Goal: Task Accomplishment & Management: Manage account settings

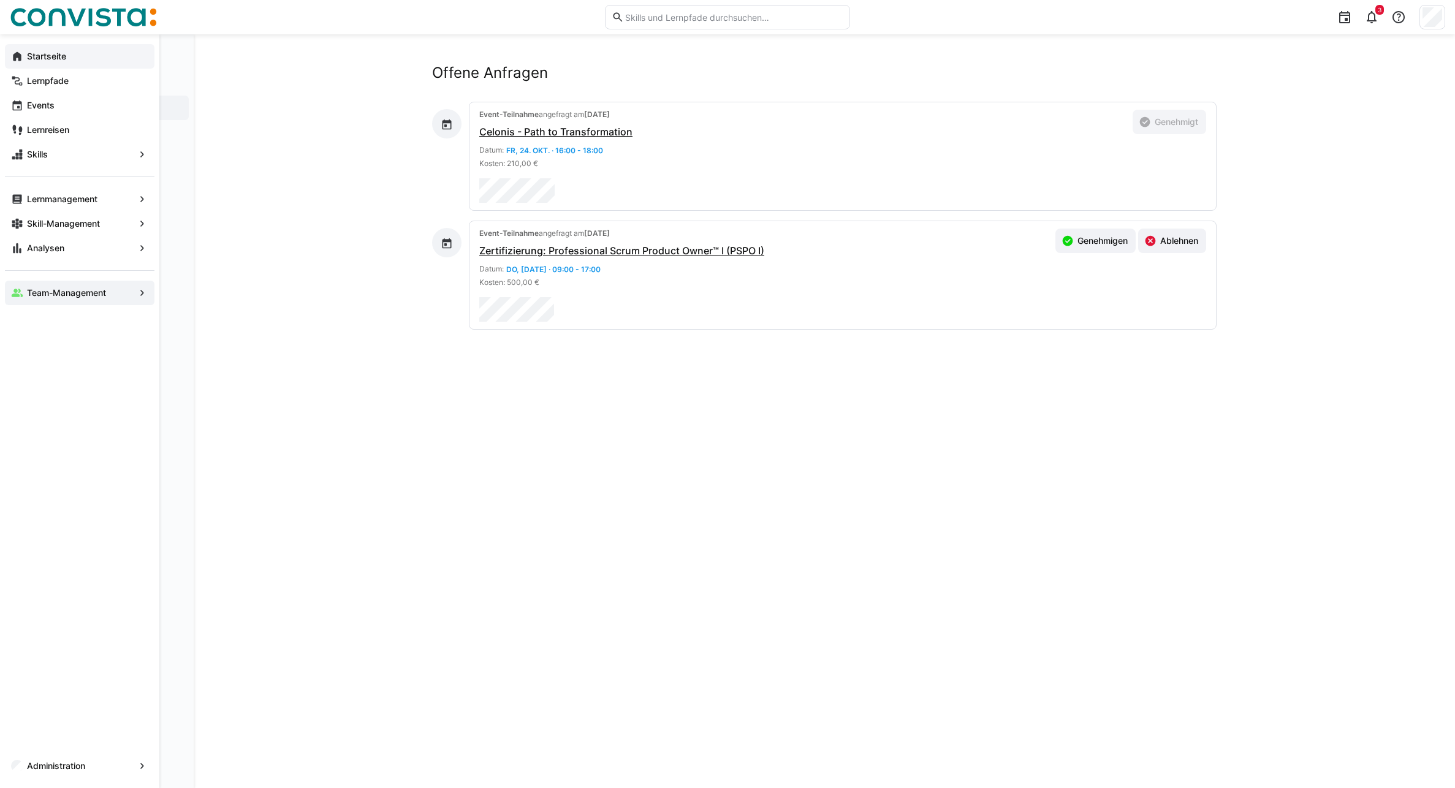
click at [0, 0] on app-navigation-label "Startseite" at bounding box center [0, 0] width 0 height 0
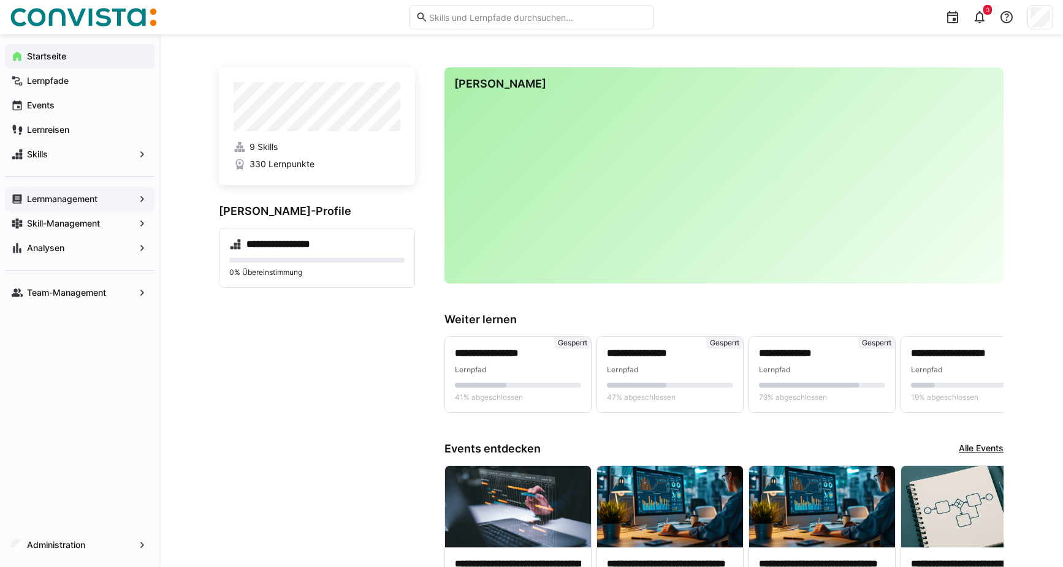
click at [53, 191] on div "Lernmanagement" at bounding box center [80, 199] width 150 height 25
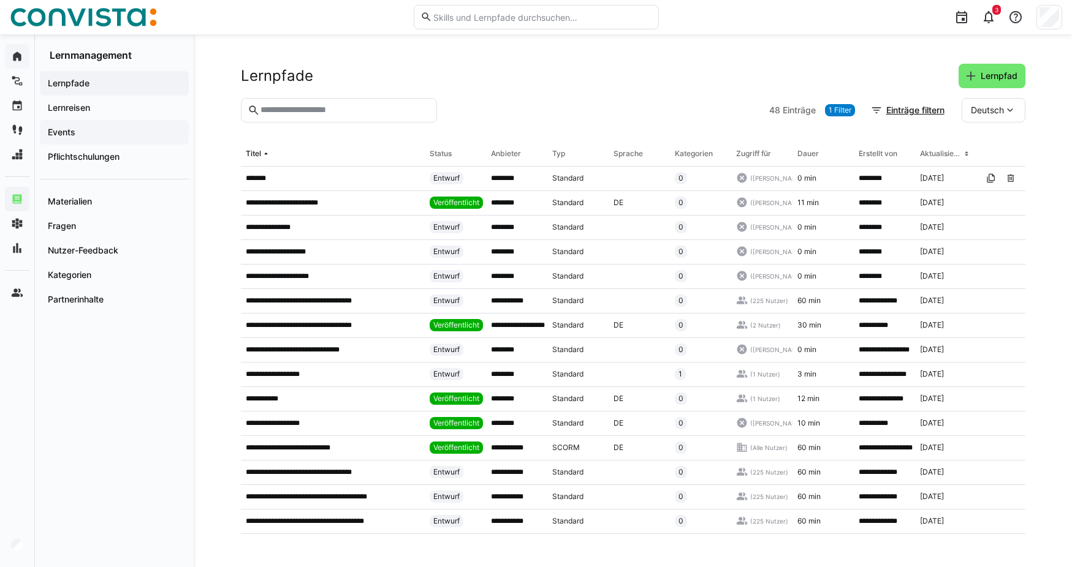
click at [82, 132] on span "Events" at bounding box center [114, 132] width 137 height 12
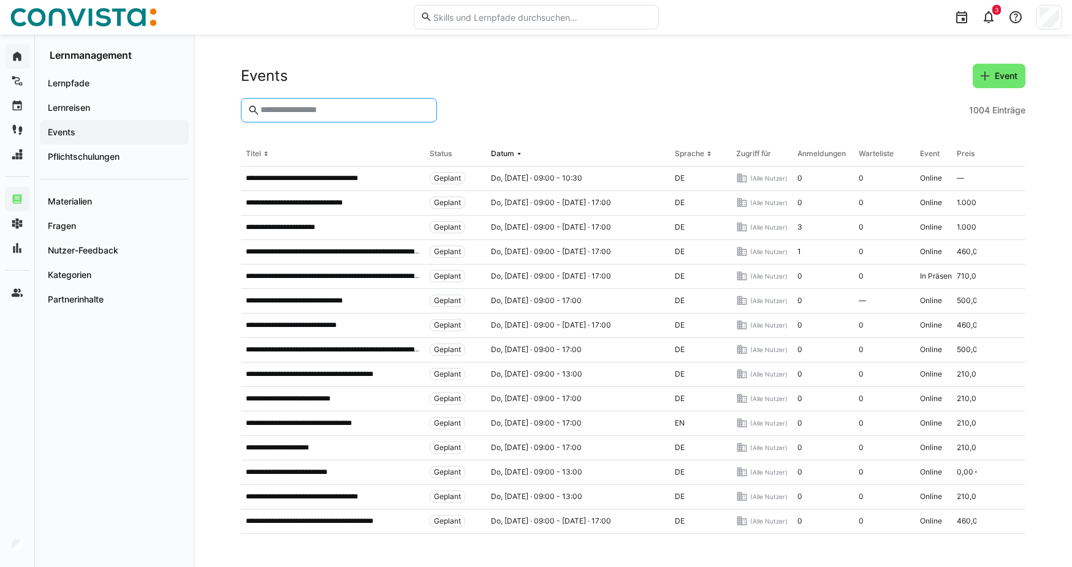
click at [305, 112] on input "text" at bounding box center [344, 110] width 170 height 11
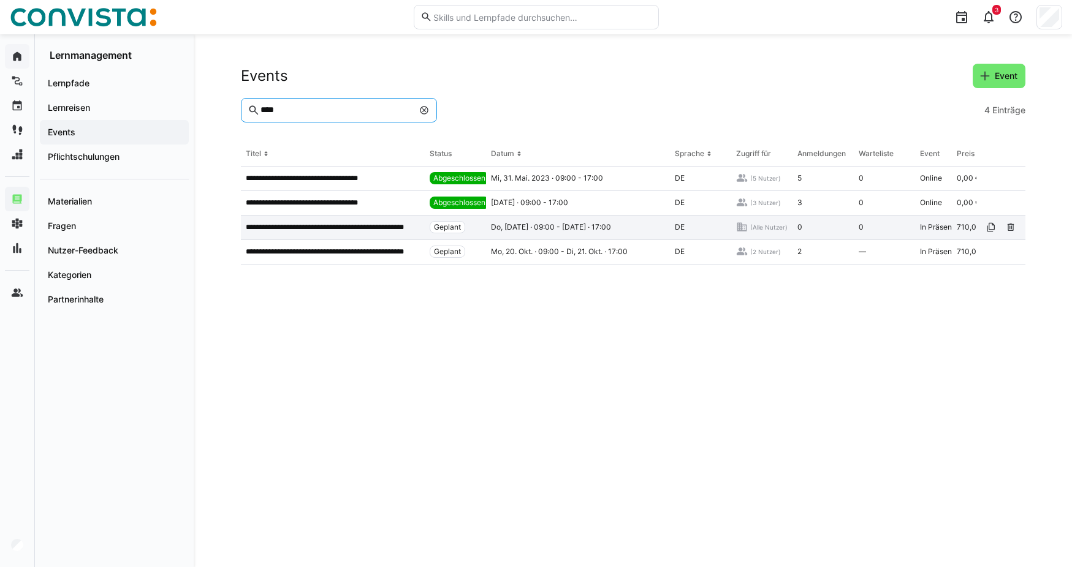
type input "****"
click at [328, 224] on p "**********" at bounding box center [333, 227] width 174 height 10
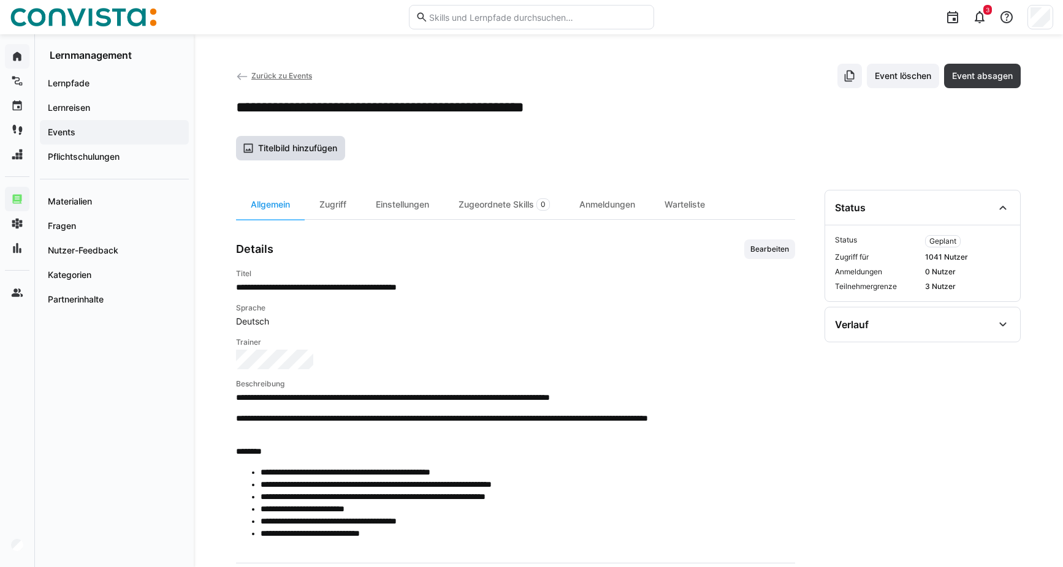
click at [327, 150] on span "Titelbild hinzufügen" at bounding box center [297, 148] width 83 height 12
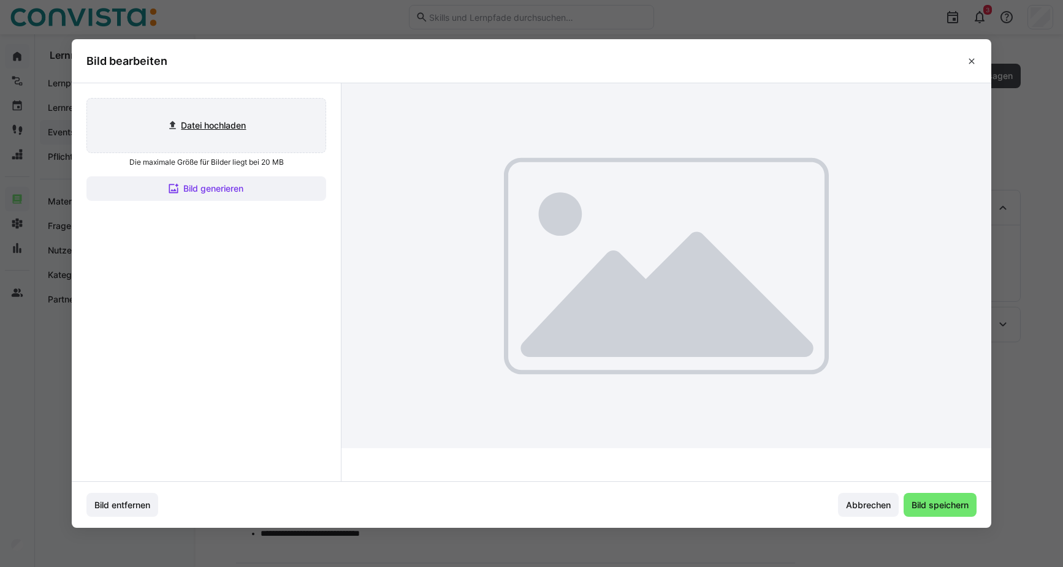
click at [208, 123] on input "file" at bounding box center [206, 126] width 238 height 54
type input "C:\fakepath\[PERSON_NAME] Accounting & Controlling_aktiv.jpg"
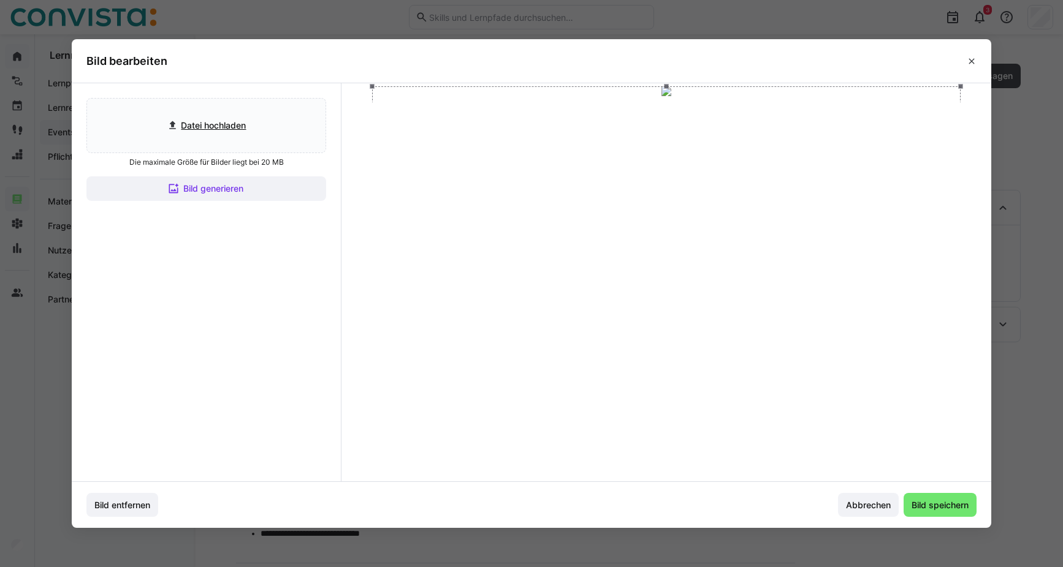
drag, startPoint x: 756, startPoint y: 282, endPoint x: 759, endPoint y: 239, distance: 43.0
click at [759, 239] on div at bounding box center [666, 251] width 588 height 331
click at [931, 507] on span "Bild speichern" at bounding box center [939, 505] width 61 height 12
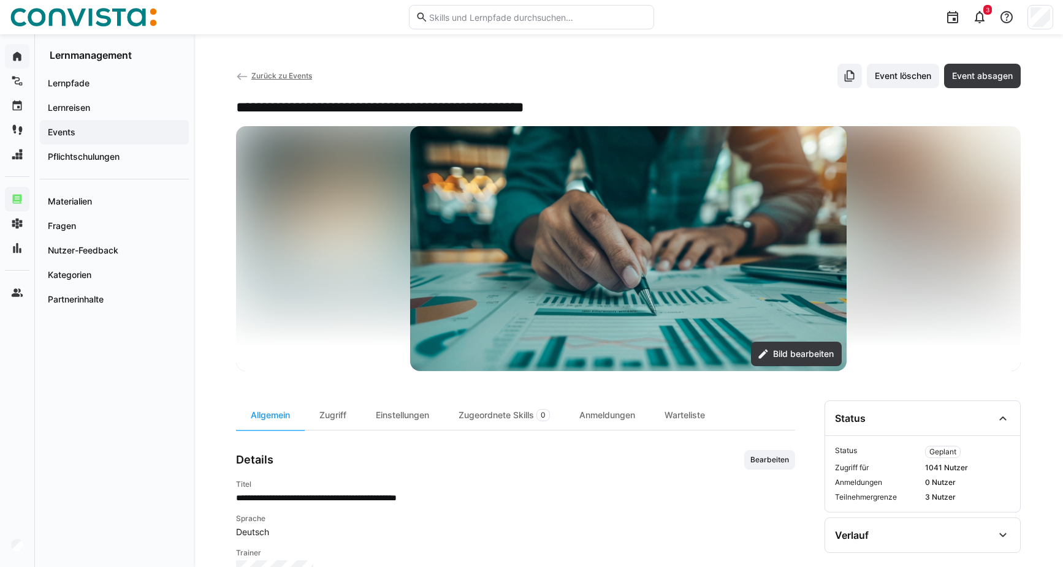
click at [279, 74] on span "Zurück zu Events" at bounding box center [281, 75] width 61 height 9
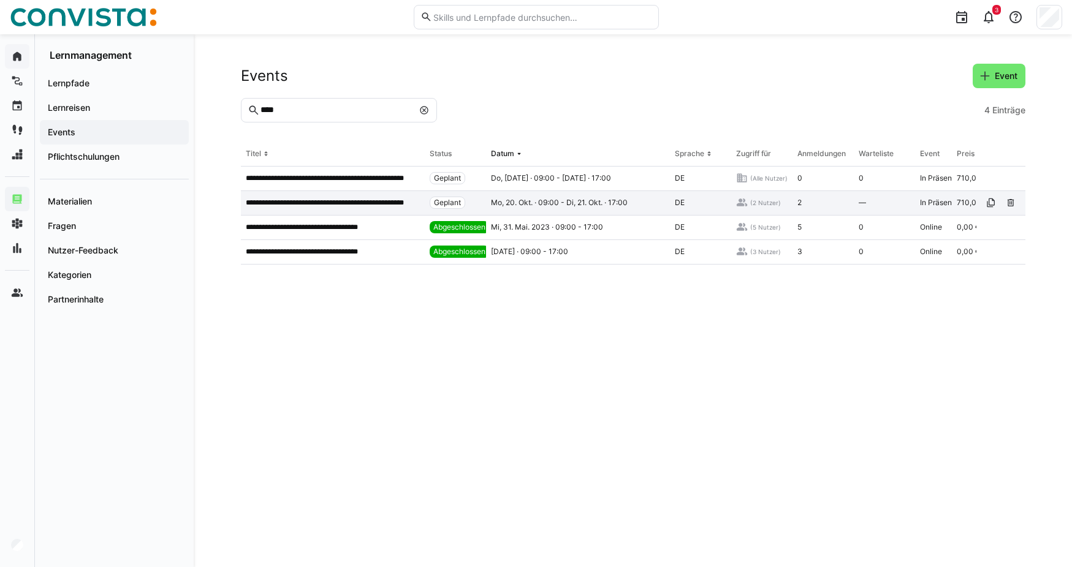
click at [361, 204] on p "**********" at bounding box center [333, 203] width 174 height 10
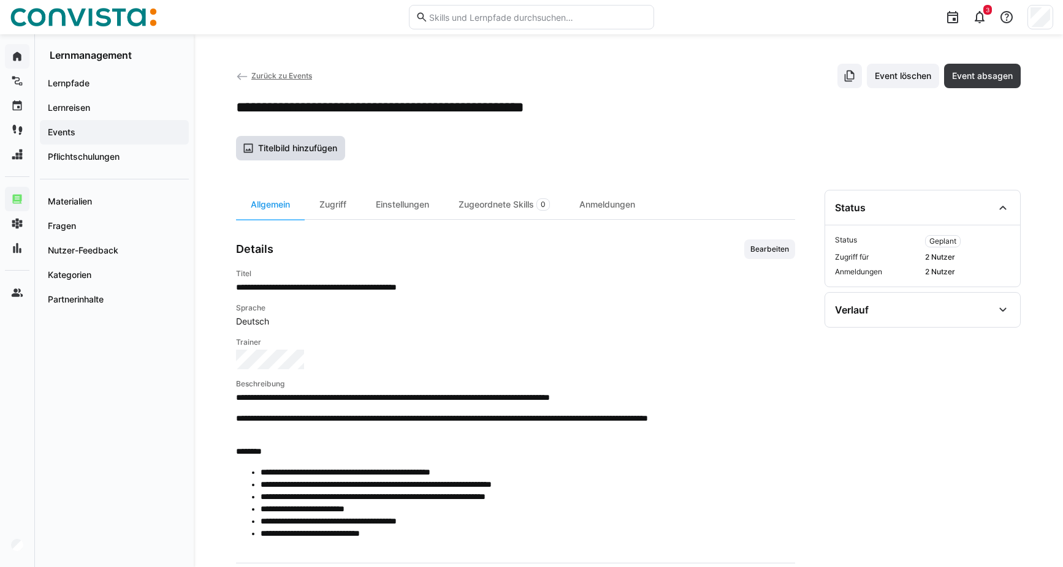
click at [313, 146] on span "Titelbild hinzufügen" at bounding box center [297, 148] width 83 height 12
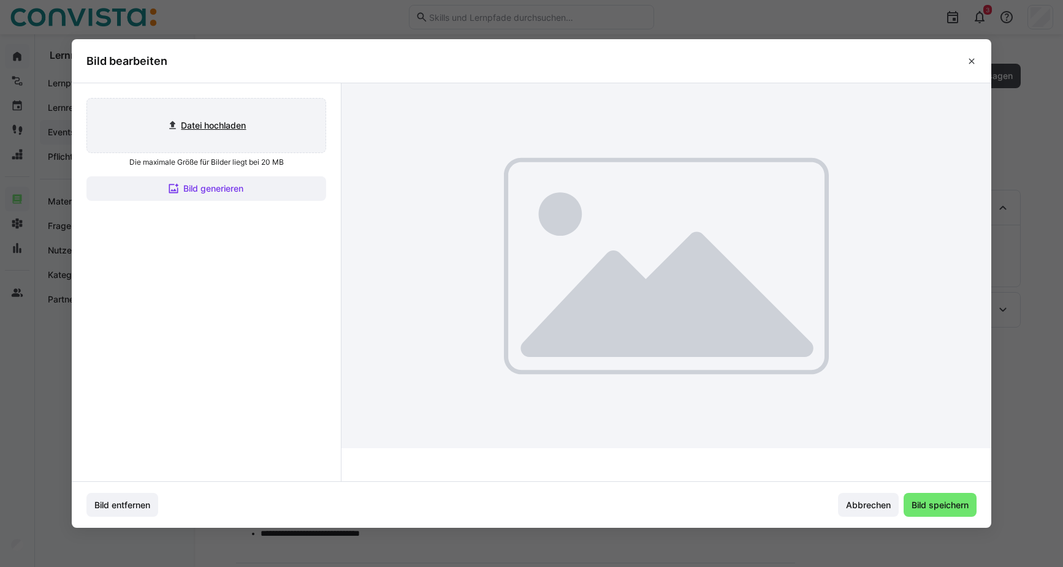
click at [230, 131] on input "file" at bounding box center [206, 126] width 238 height 54
type input "C:\fakepath\[PERSON_NAME] Accounting & Controlling_aktiv.jpg"
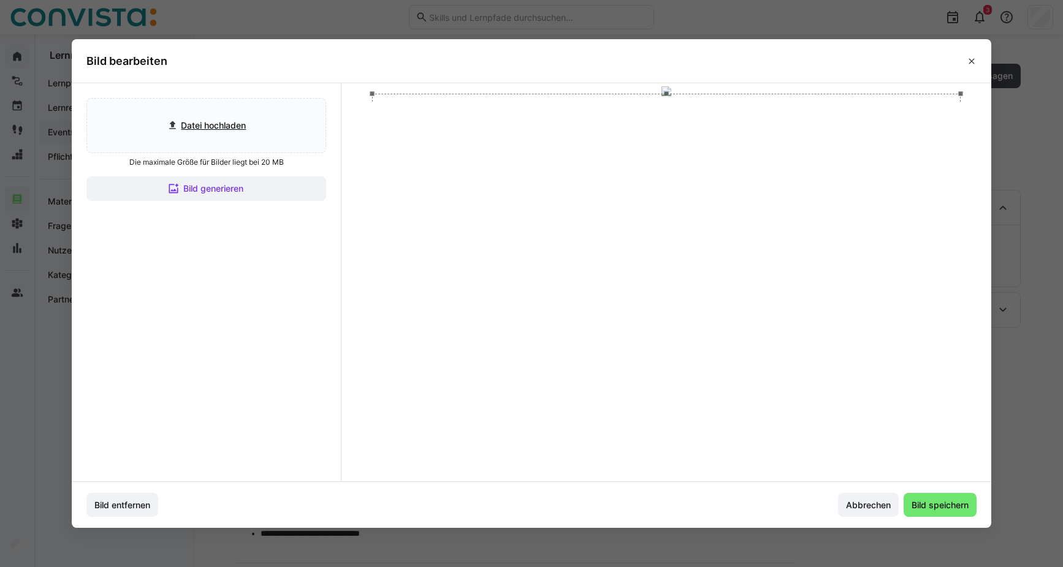
drag, startPoint x: 643, startPoint y: 384, endPoint x: 643, endPoint y: 361, distance: 23.3
click at [643, 361] on div at bounding box center [666, 259] width 588 height 331
click at [939, 501] on span "Bild speichern" at bounding box center [939, 505] width 61 height 12
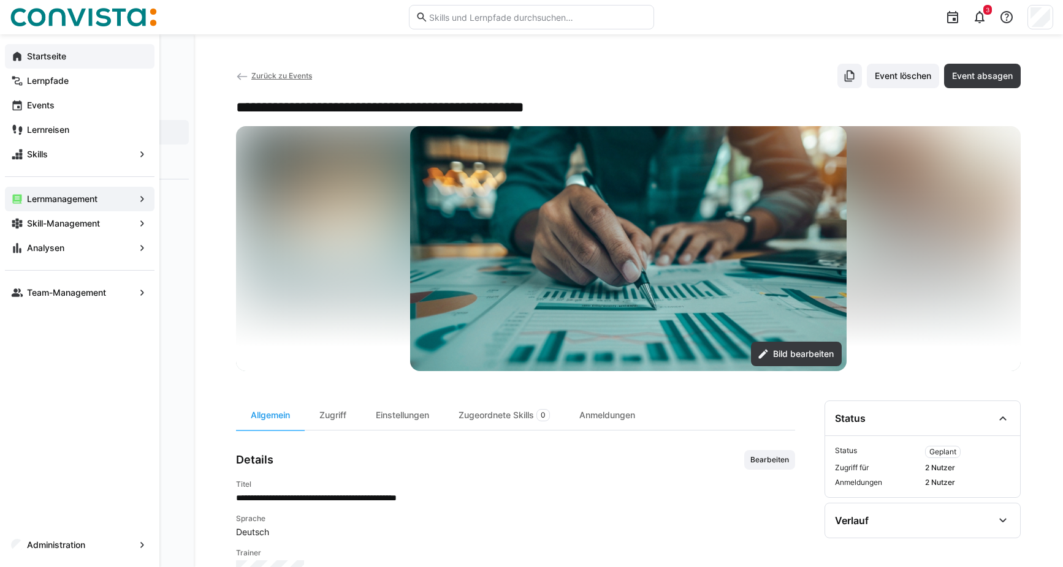
drag, startPoint x: 261, startPoint y: 74, endPoint x: 238, endPoint y: 75, distance: 23.4
click at [261, 74] on span "Zurück zu Events" at bounding box center [281, 75] width 61 height 9
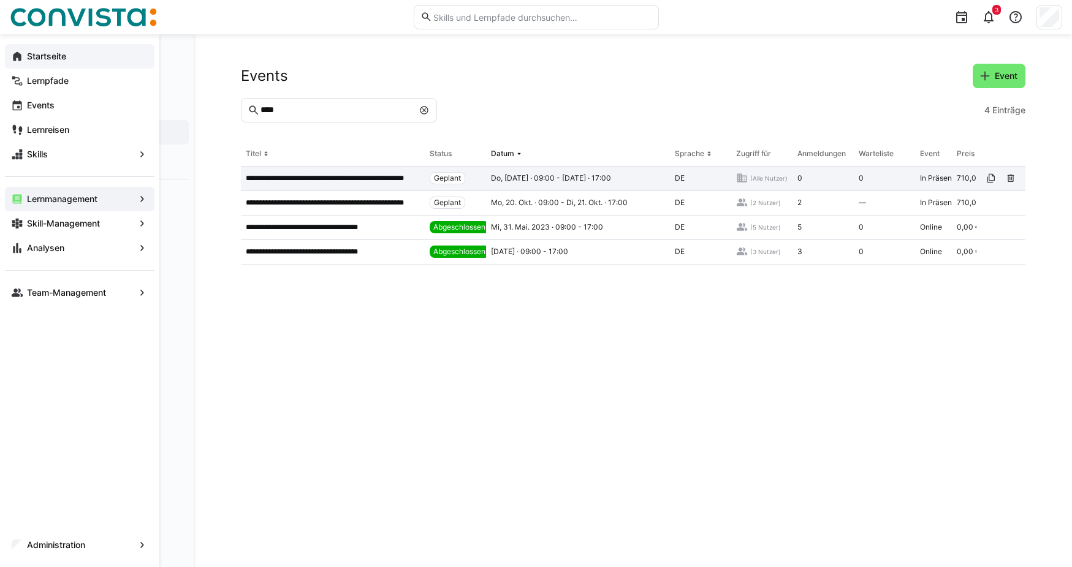
click at [338, 178] on p "**********" at bounding box center [333, 178] width 174 height 10
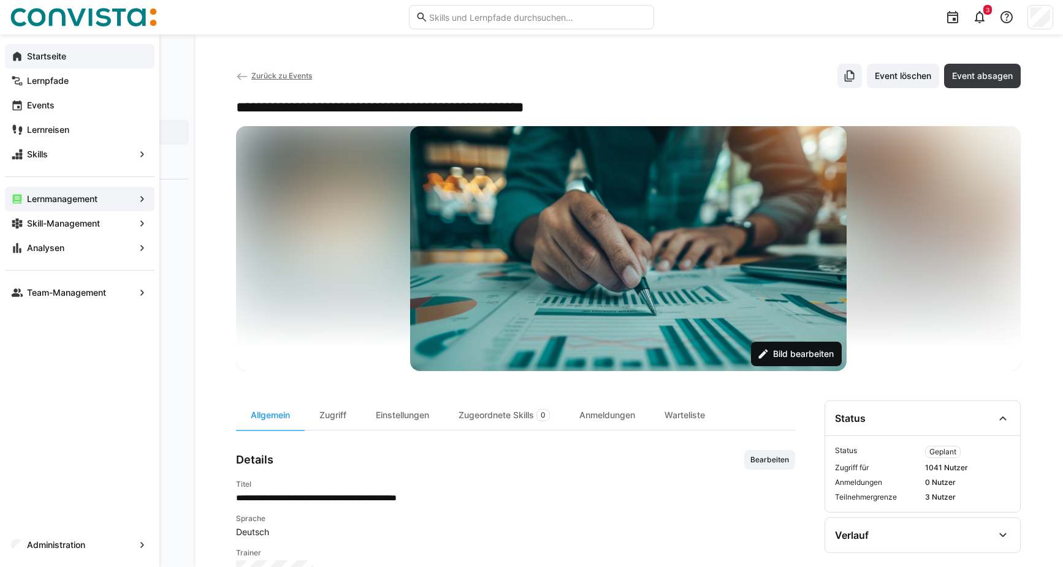
click at [787, 355] on span "Bild bearbeiten" at bounding box center [803, 354] width 64 height 12
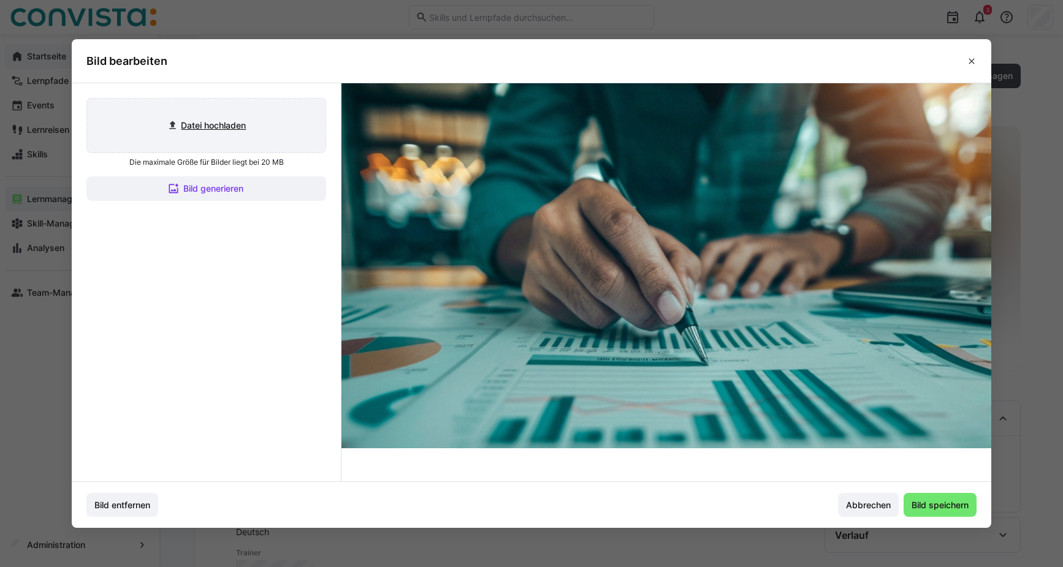
click at [198, 131] on input "file" at bounding box center [206, 126] width 238 height 54
type input "C:\fakepath\Bild1.jpg"
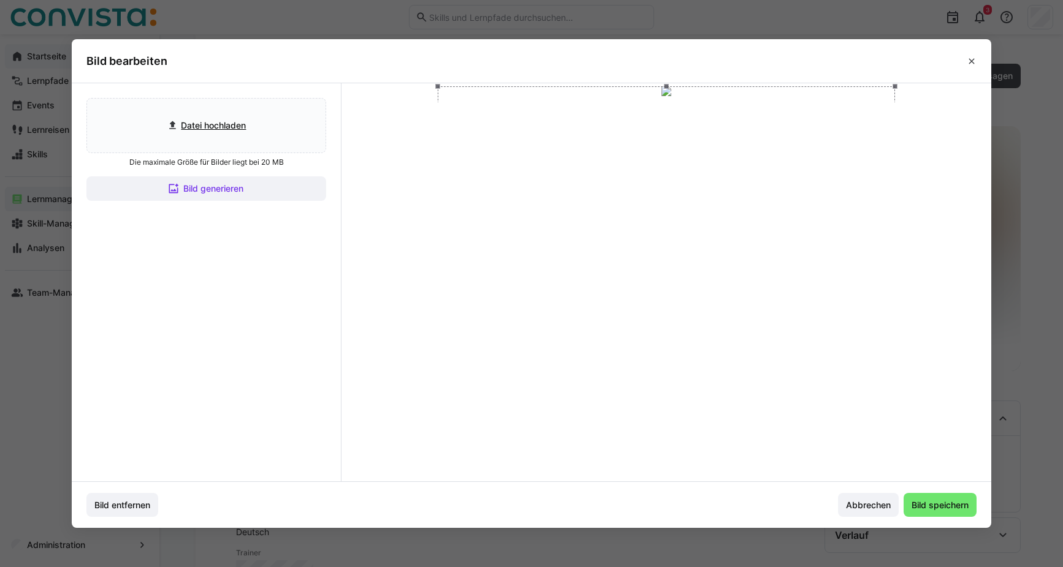
drag, startPoint x: 688, startPoint y: 252, endPoint x: 688, endPoint y: 227, distance: 25.1
click at [688, 227] on div at bounding box center [666, 214] width 457 height 257
click at [937, 516] on span "Bild speichern" at bounding box center [939, 505] width 73 height 25
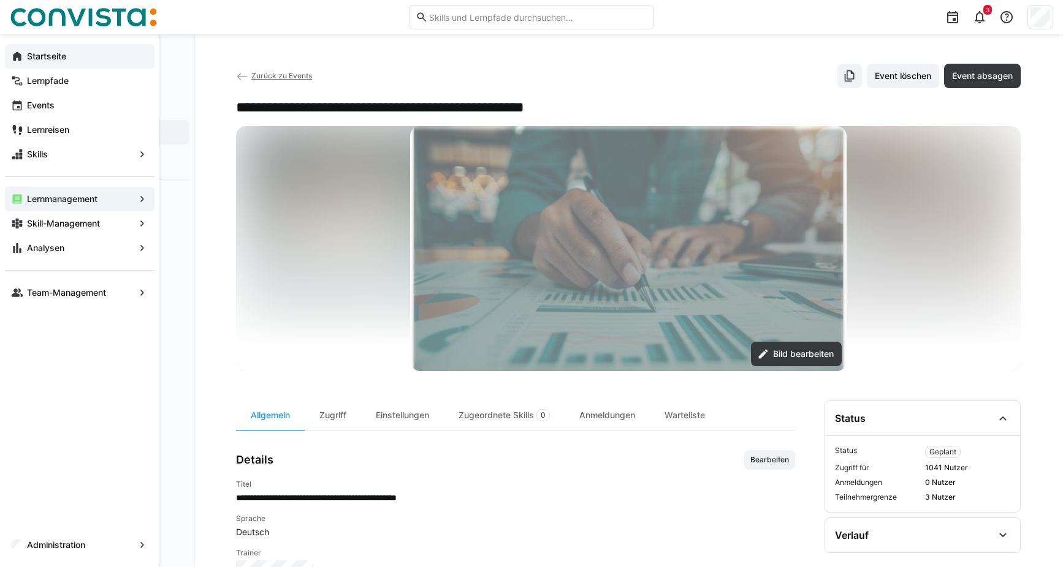
click at [941, 188] on div at bounding box center [628, 248] width 784 height 245
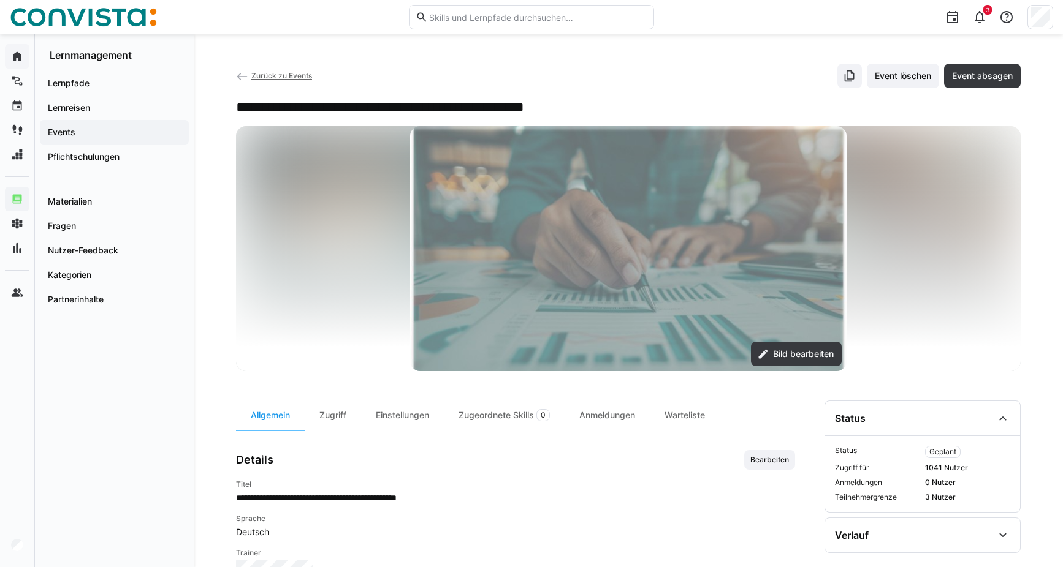
click at [459, 200] on img at bounding box center [628, 248] width 436 height 245
click at [267, 77] on span "Zurück zu Events" at bounding box center [281, 75] width 61 height 9
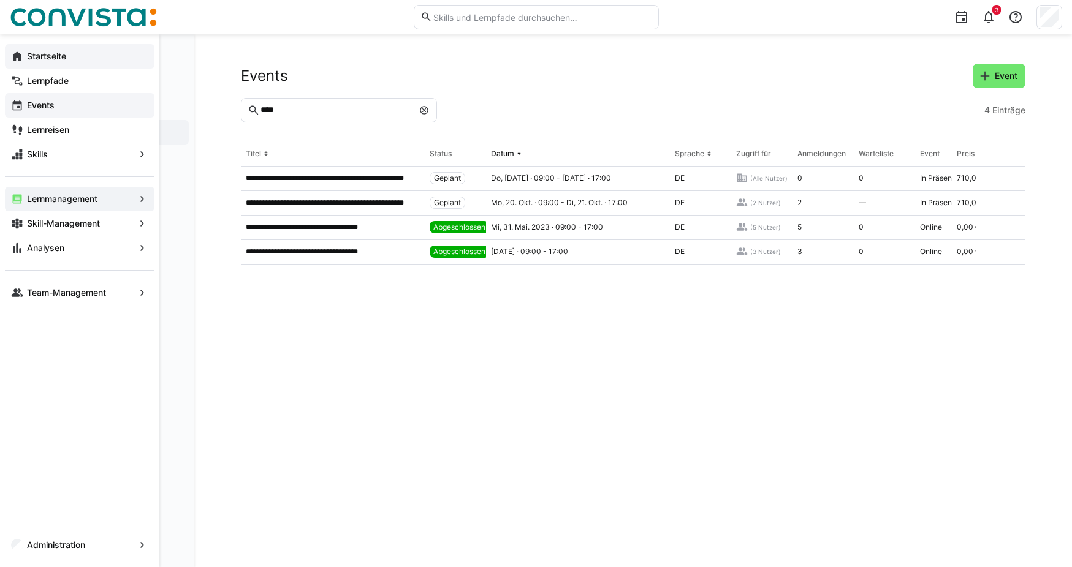
click at [67, 112] on div "Events" at bounding box center [80, 105] width 150 height 25
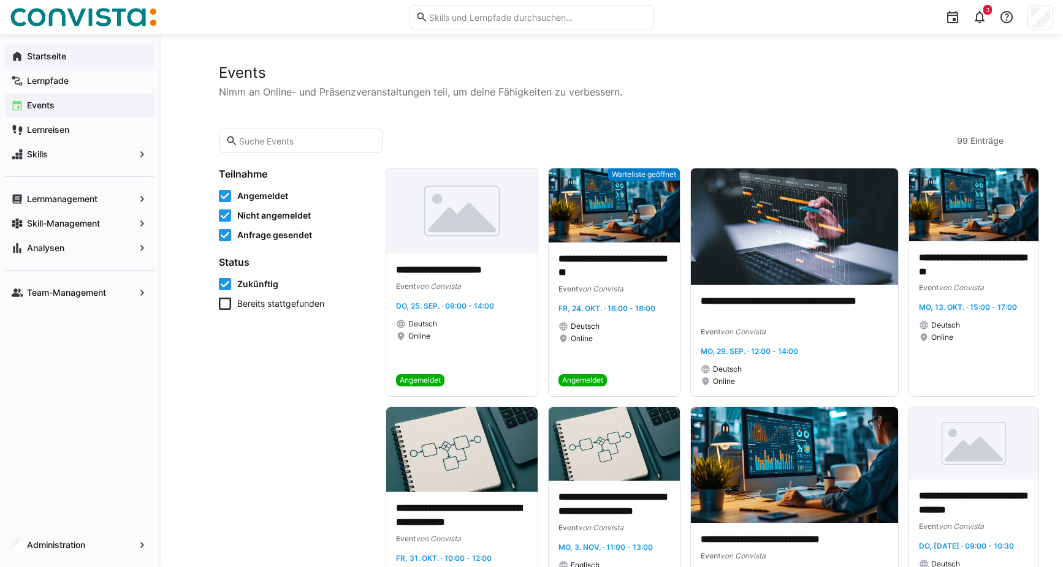
click at [279, 145] on input "text" at bounding box center [307, 140] width 138 height 11
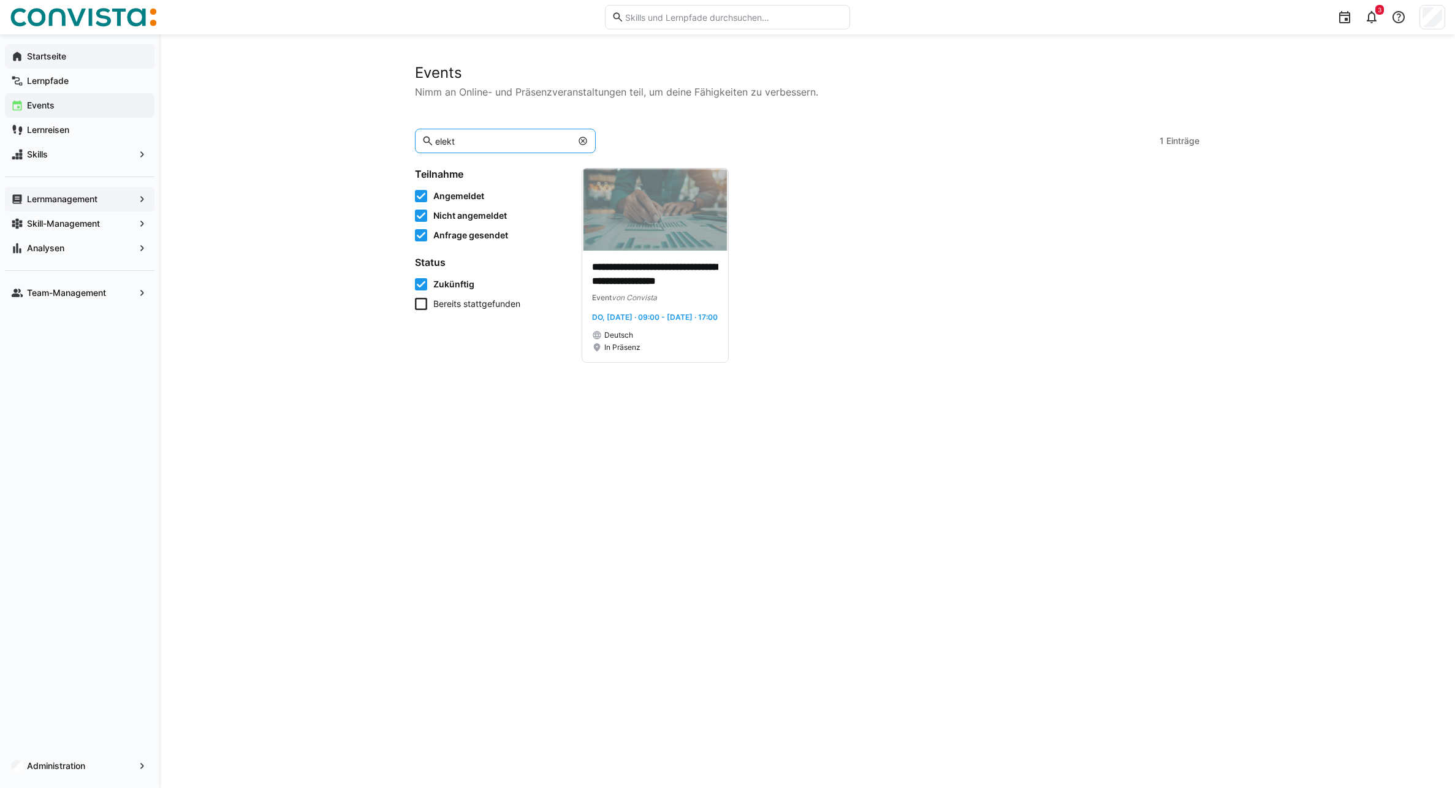
type input "elekt"
click at [0, 0] on app-navigation-label "Lernmanagement" at bounding box center [0, 0] width 0 height 0
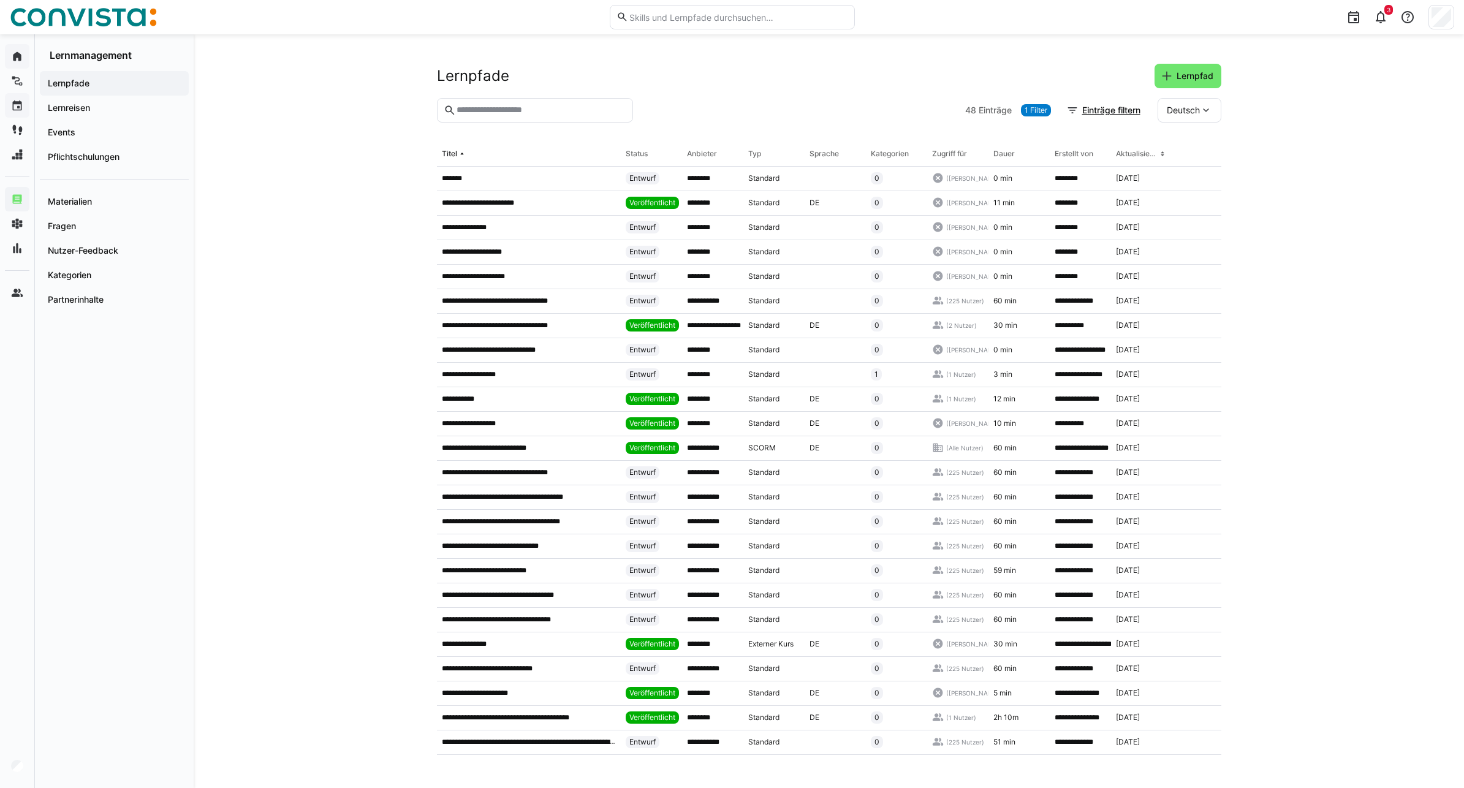
click at [532, 104] on eds-input at bounding box center [535, 110] width 196 height 25
click at [531, 107] on input "text" at bounding box center [540, 110] width 170 height 11
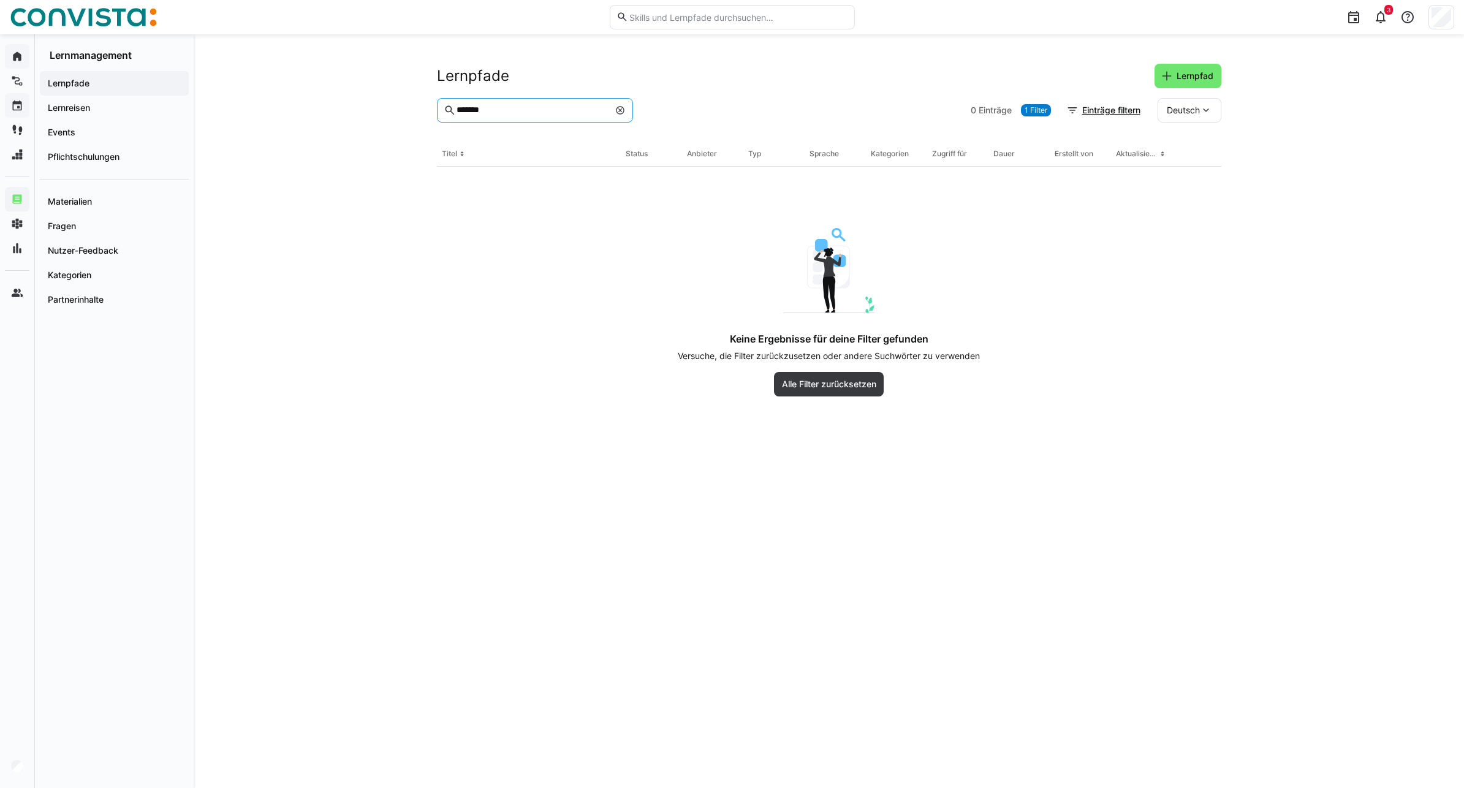
type input "*******"
click at [620, 107] on eds-icon at bounding box center [620, 110] width 10 height 10
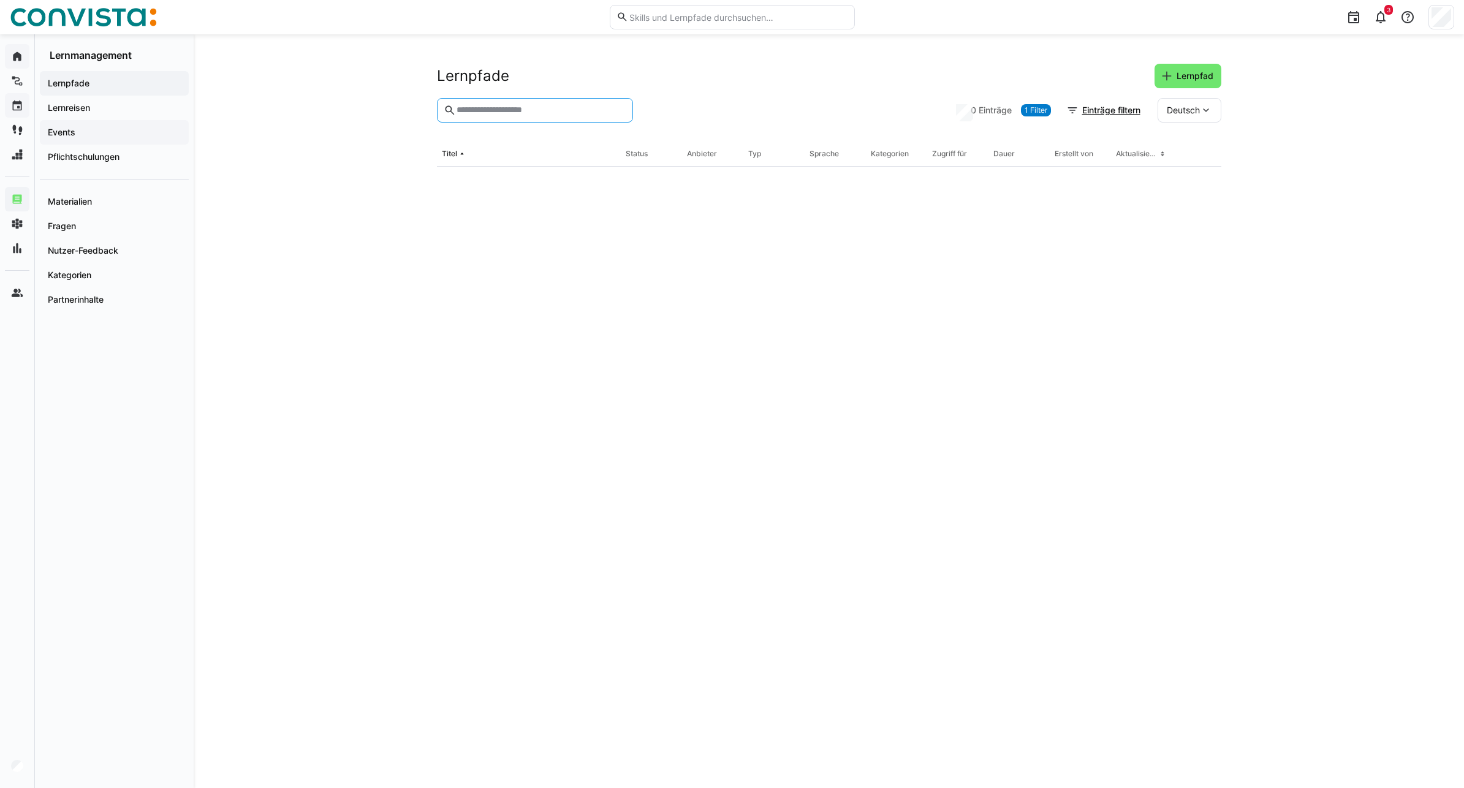
click at [0, 0] on app-navigation-label "Events" at bounding box center [0, 0] width 0 height 0
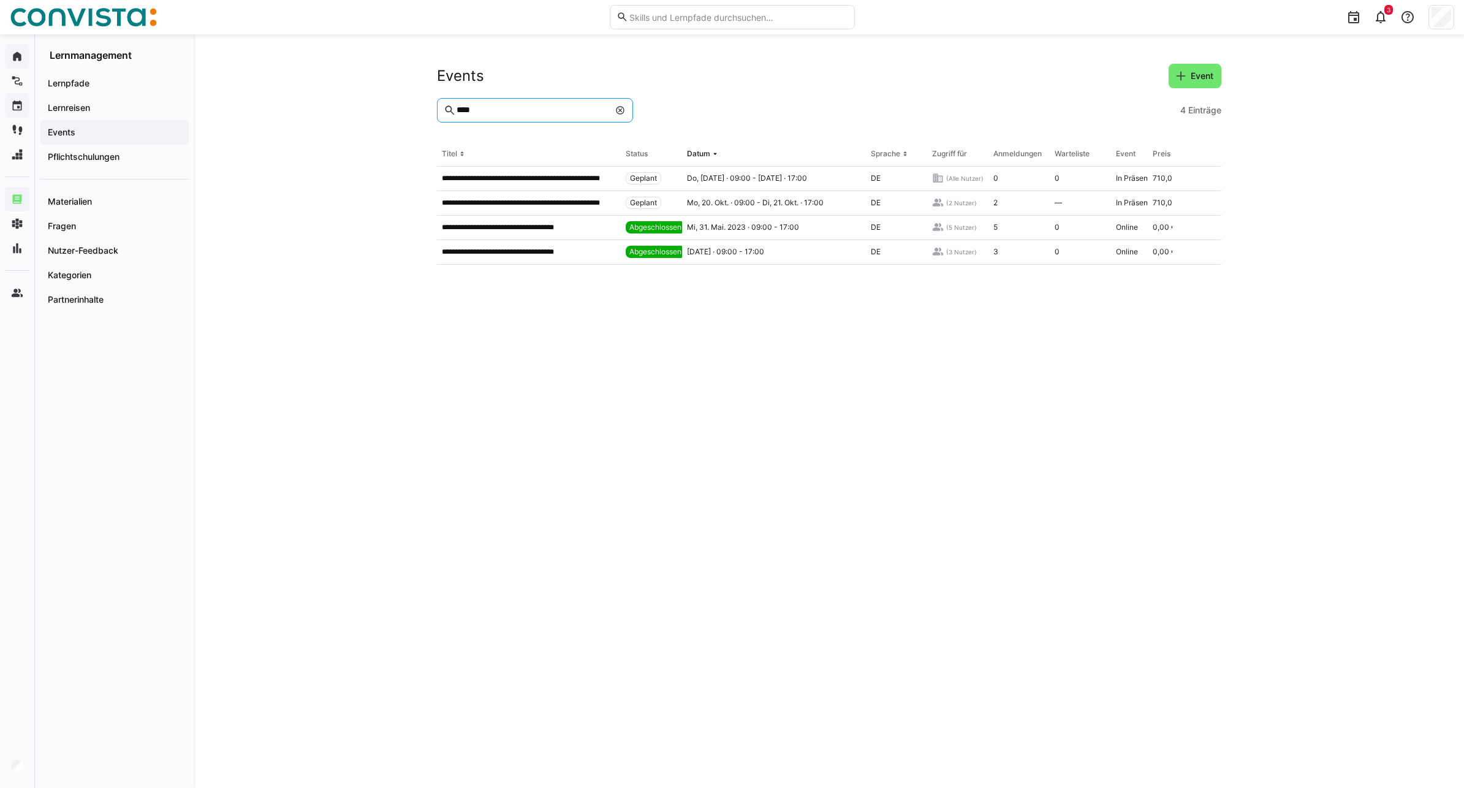
click at [490, 109] on input "****" at bounding box center [531, 110] width 153 height 11
click at [547, 203] on p "**********" at bounding box center [529, 203] width 174 height 10
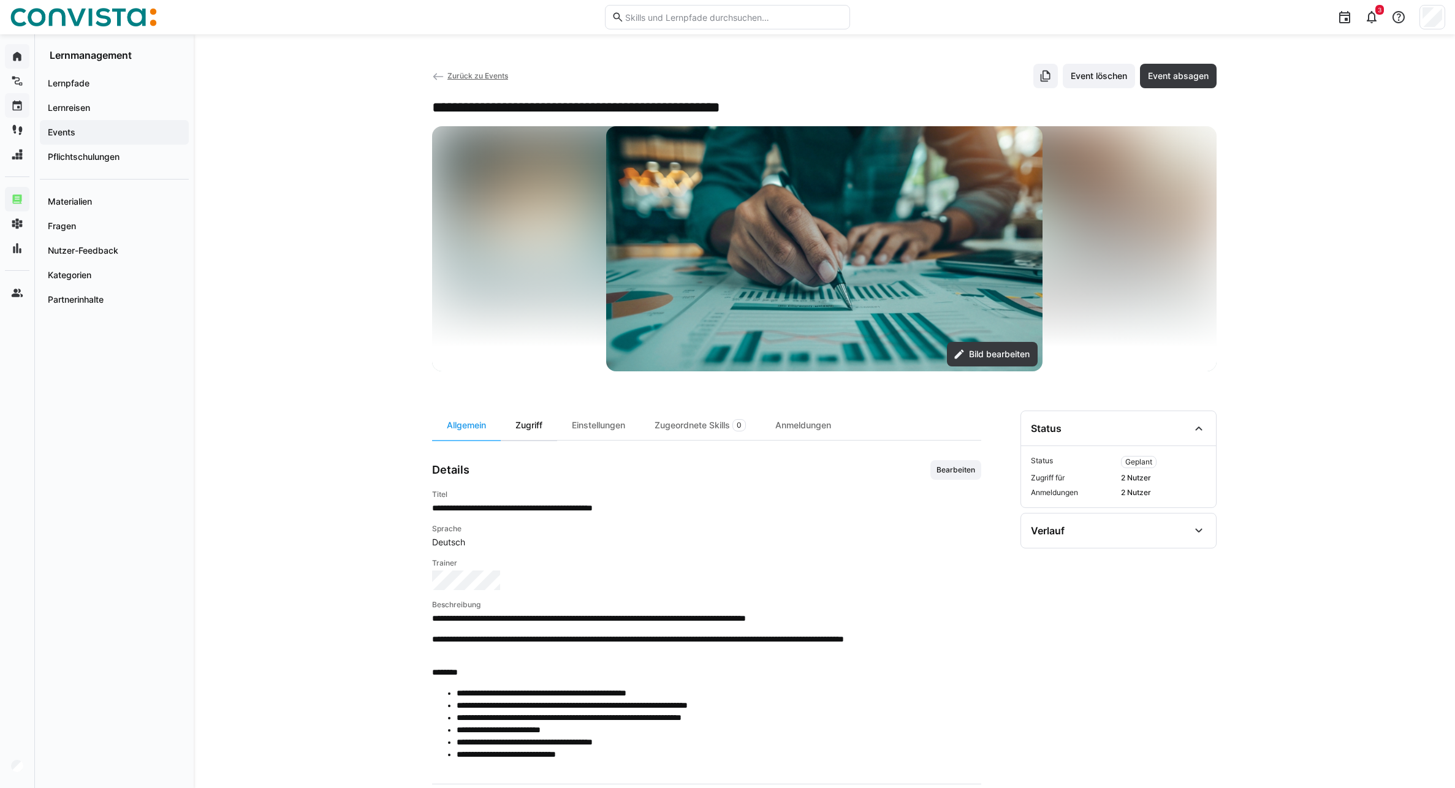
click at [528, 427] on div "Zugriff" at bounding box center [529, 425] width 56 height 29
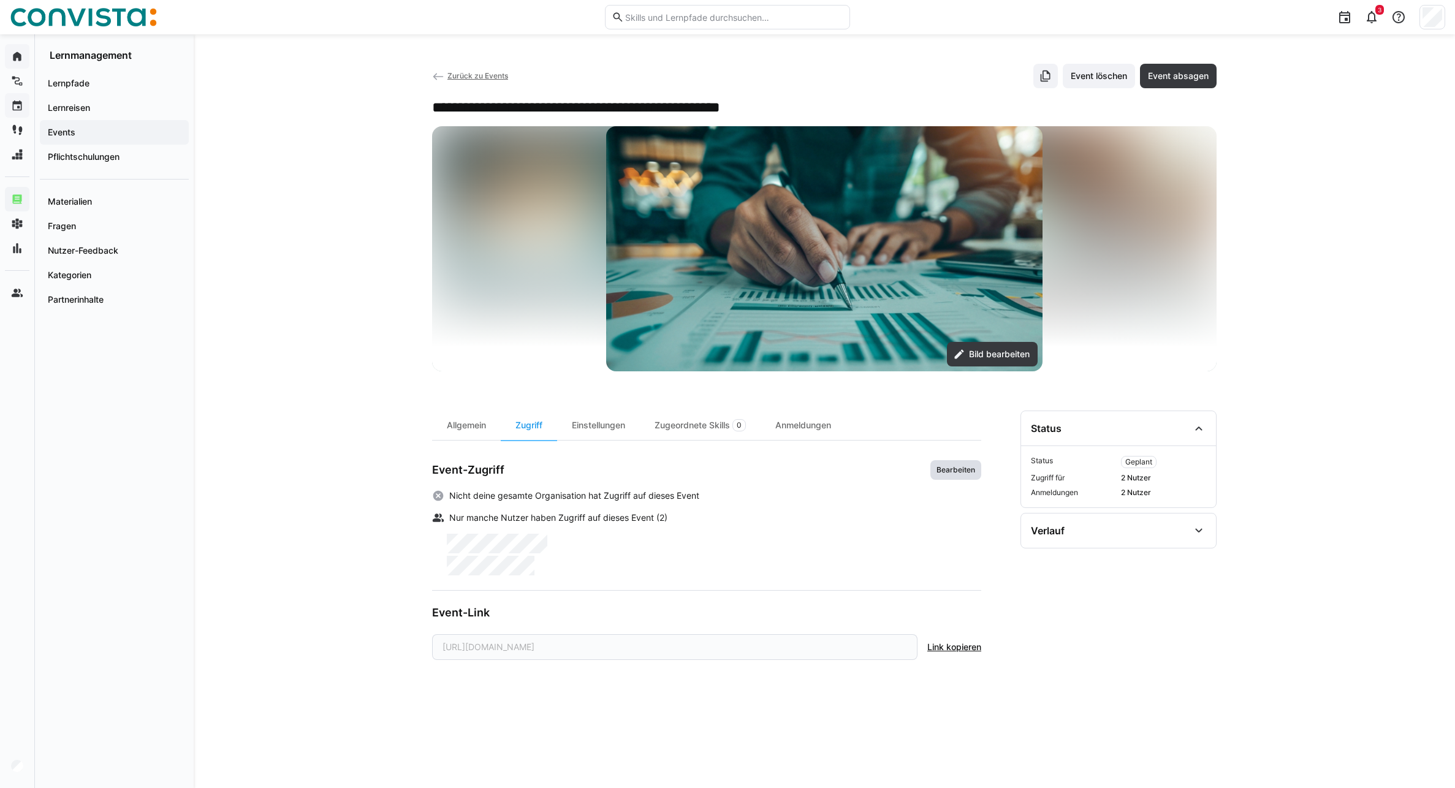
click at [961, 472] on span "Bearbeiten" at bounding box center [955, 470] width 41 height 10
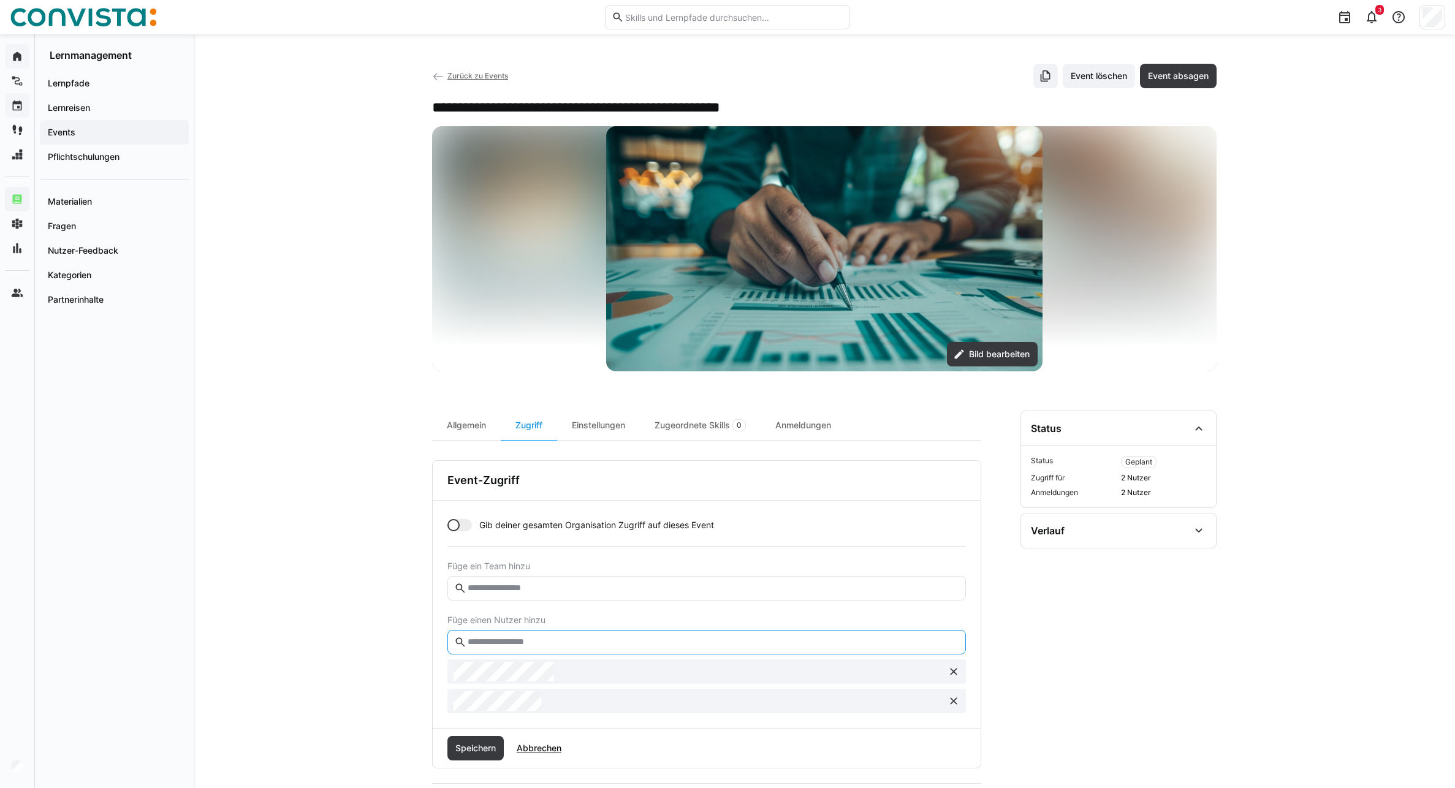
click at [533, 567] on input "text" at bounding box center [712, 642] width 493 height 11
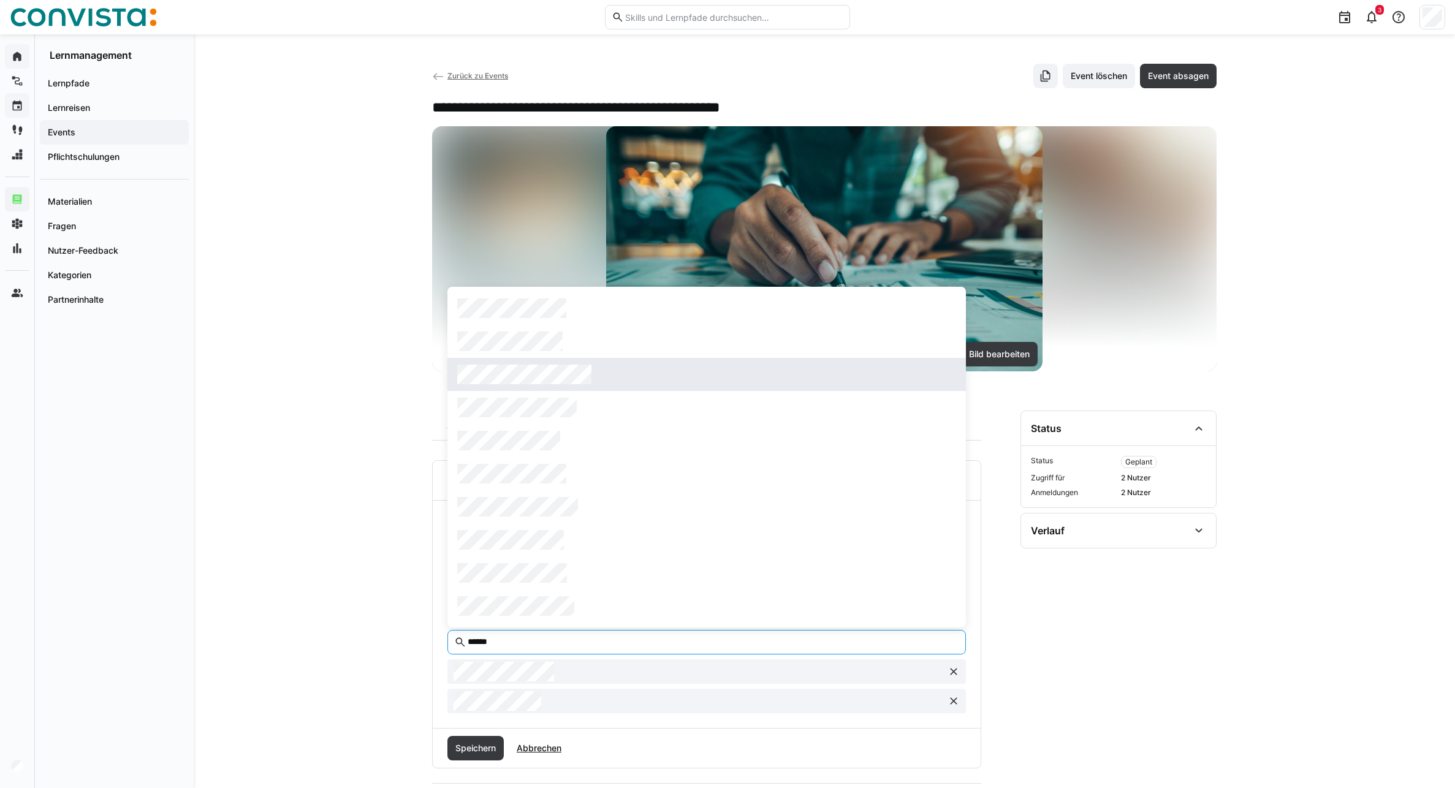
type input "******"
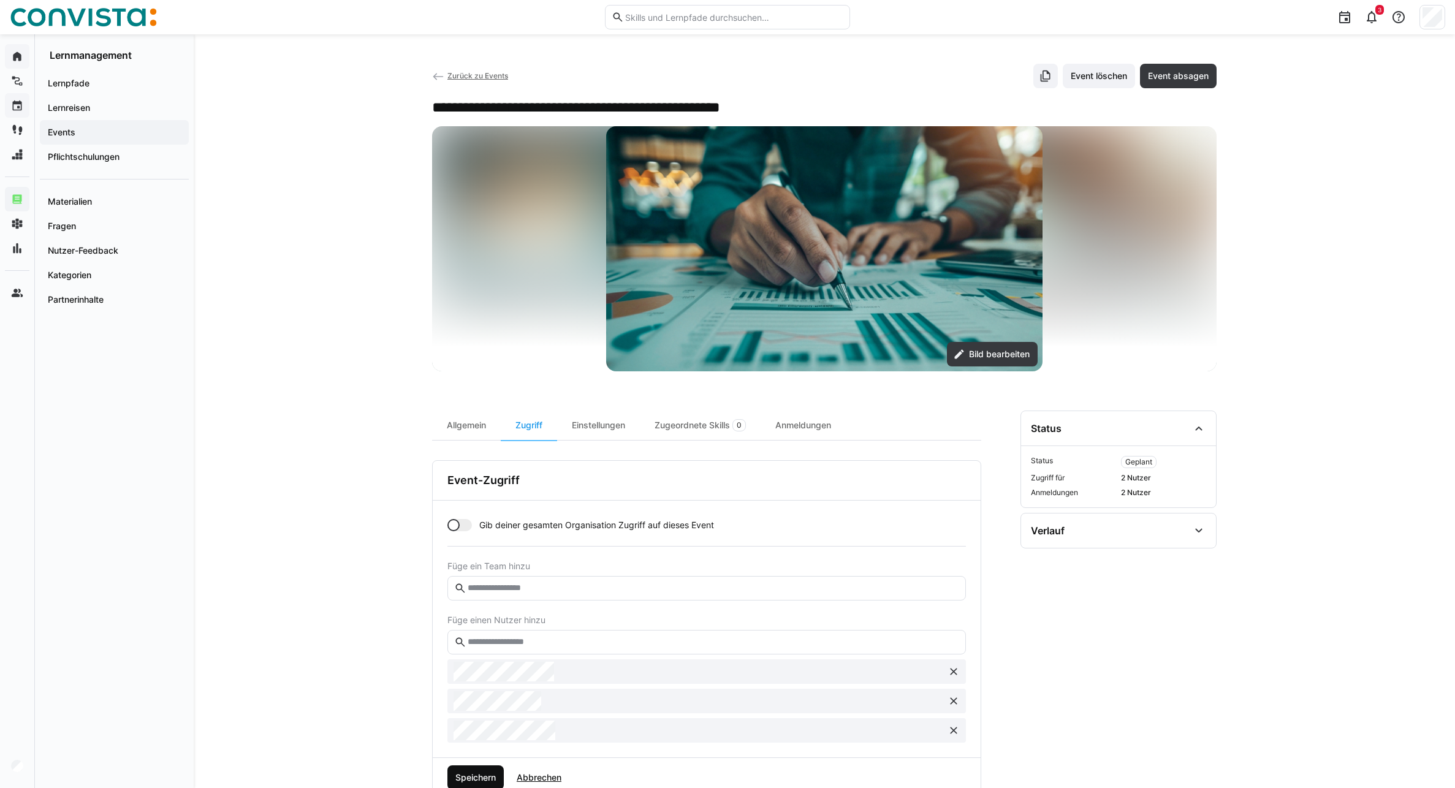
click at [488, 567] on span "Speichern" at bounding box center [475, 778] width 44 height 12
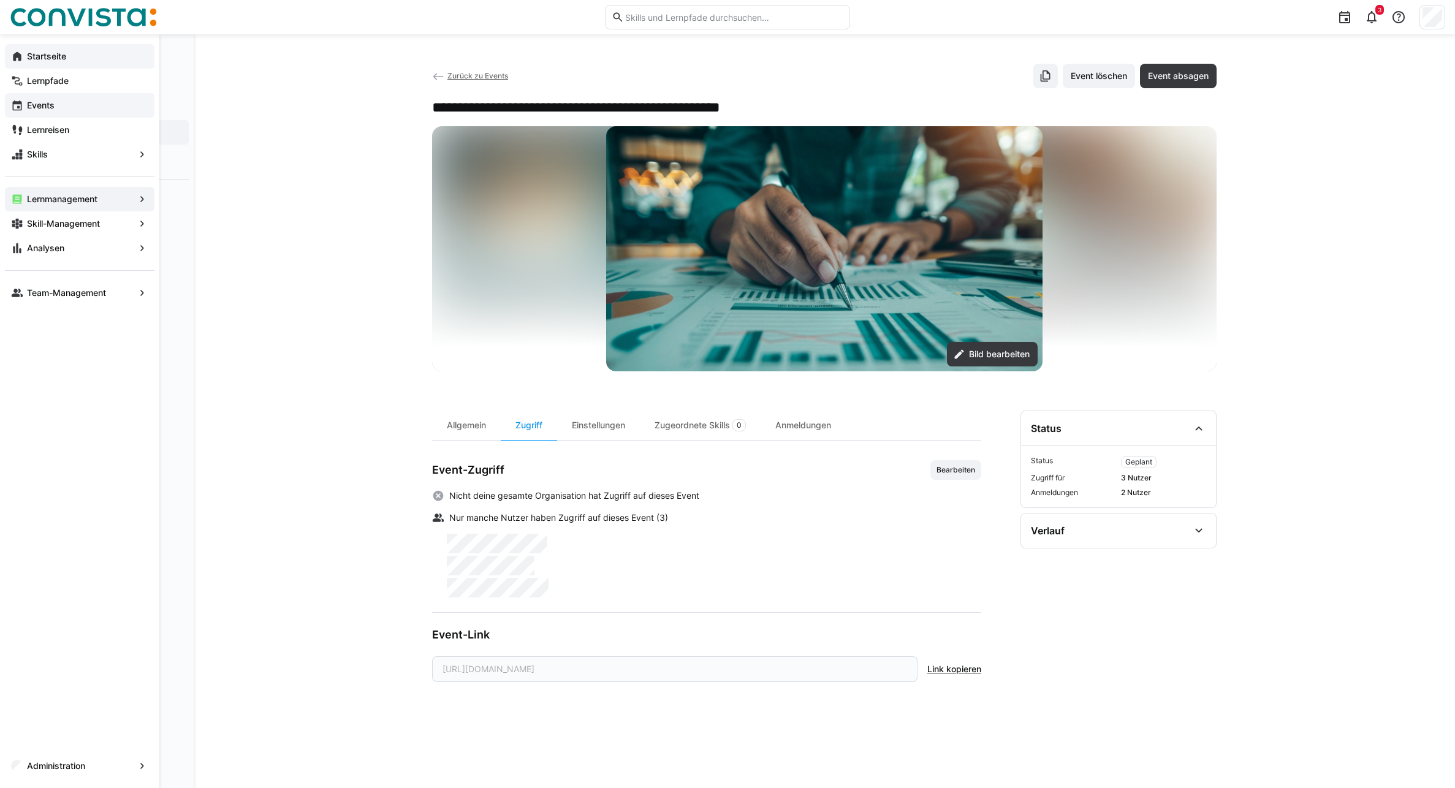
click at [0, 0] on app-navigation-label "Events" at bounding box center [0, 0] width 0 height 0
